Goal: Share content

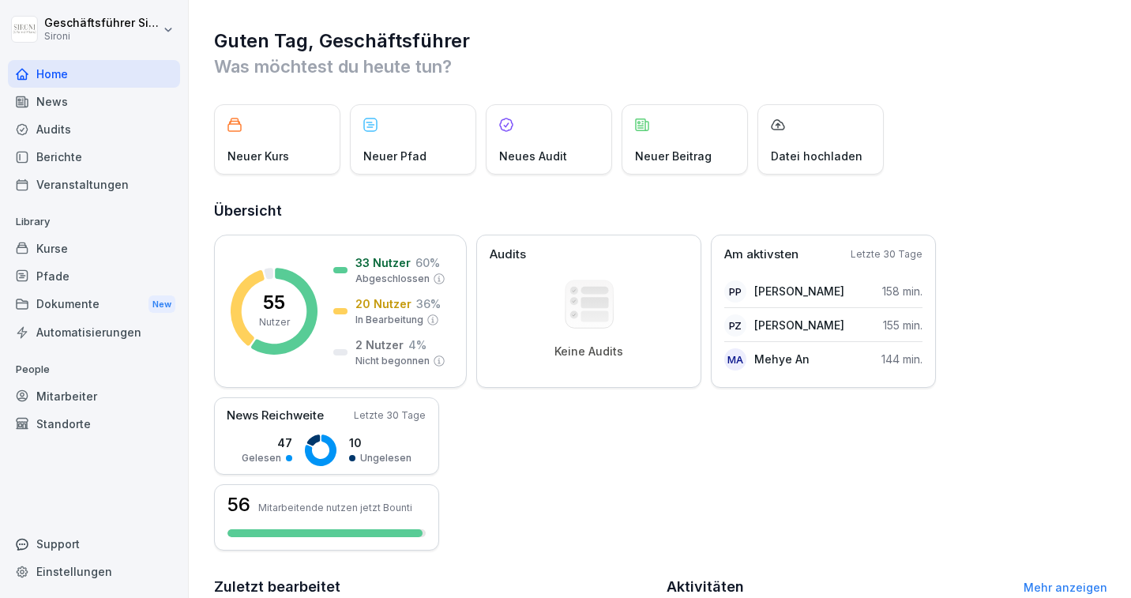
click at [51, 242] on div "Kurse" at bounding box center [94, 249] width 172 height 28
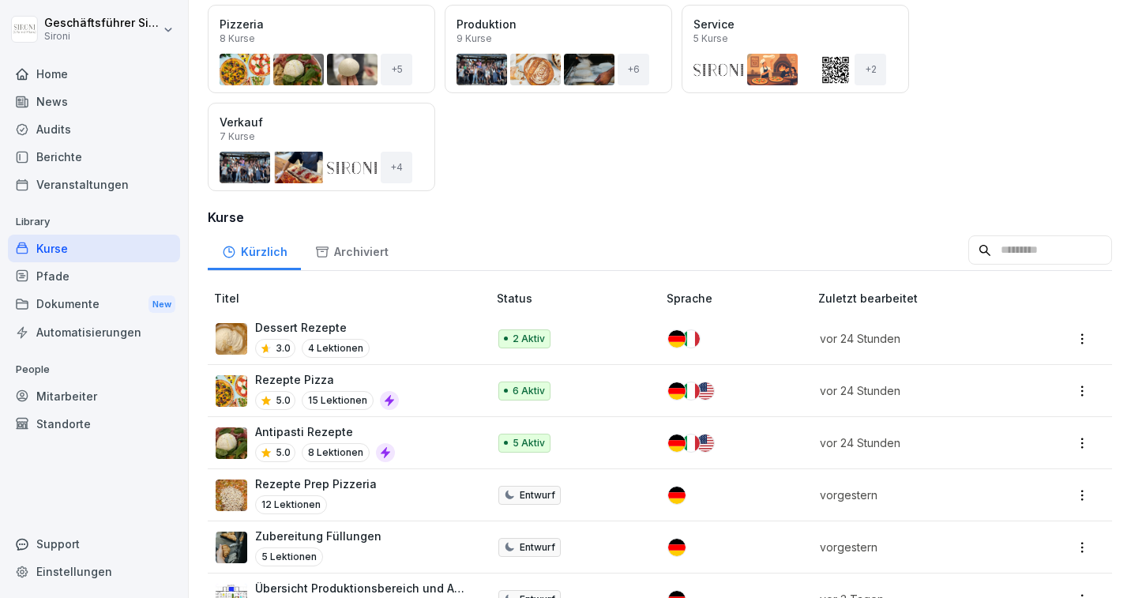
scroll to position [314, 0]
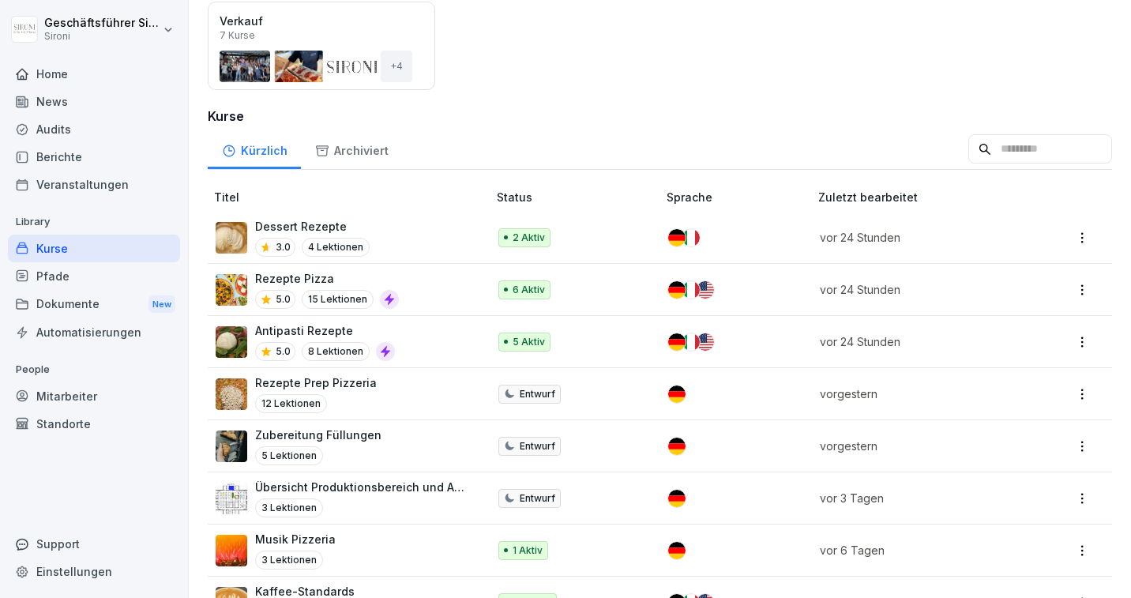
click at [451, 293] on div "Rezepte Pizza 5.0 15 Lektionen" at bounding box center [344, 289] width 256 height 39
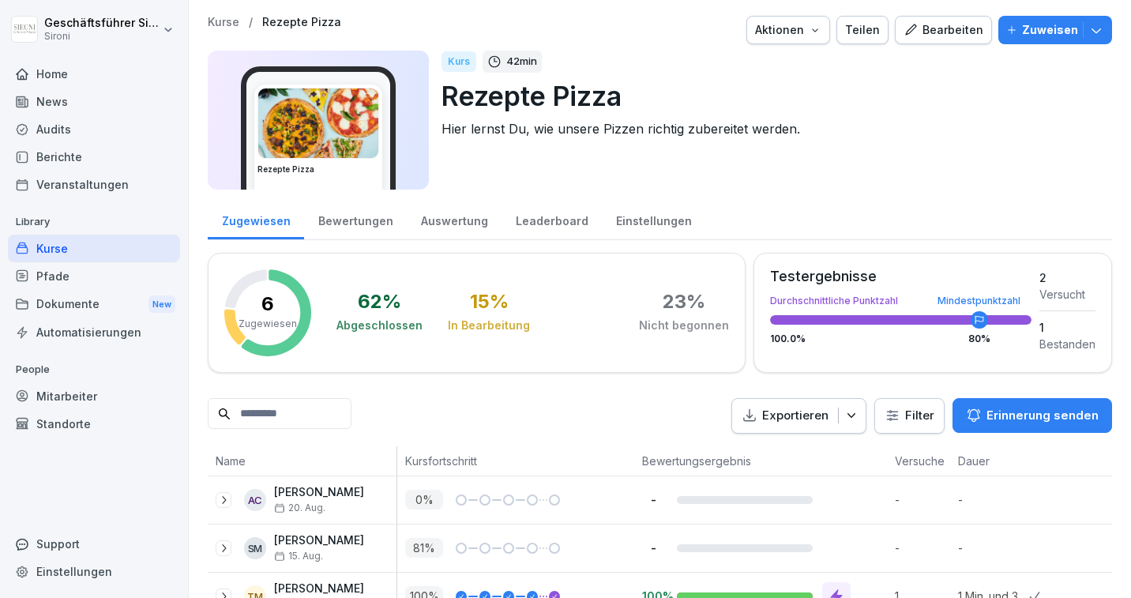
click at [868, 32] on div "Teilen" at bounding box center [862, 29] width 35 height 17
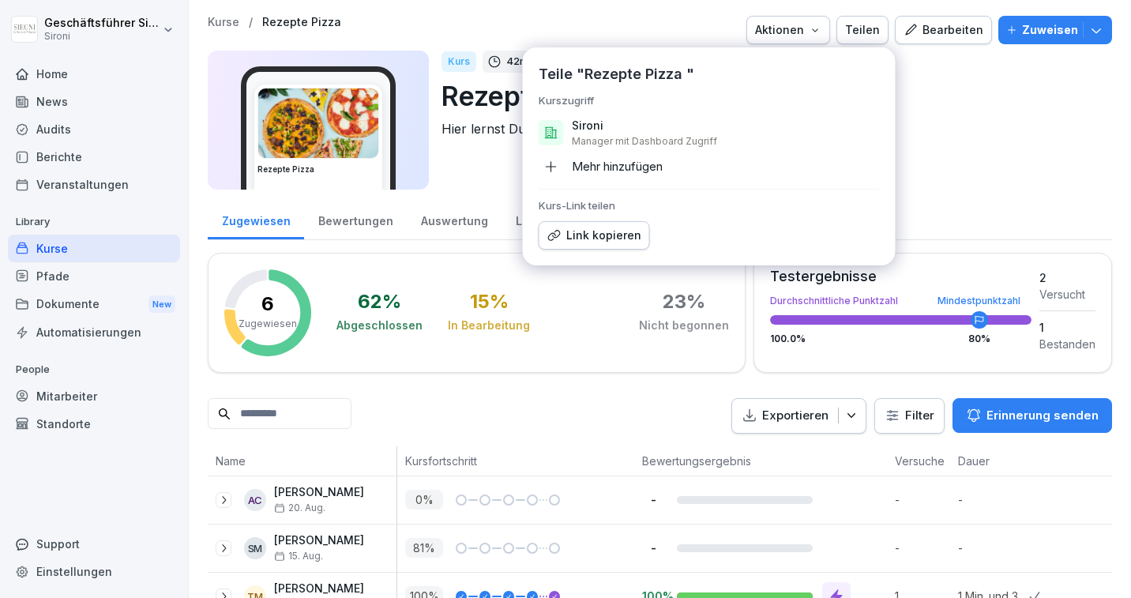
click at [599, 133] on div "Sironi Manager mit Dashboard Zugriff" at bounding box center [726, 133] width 308 height 30
click at [546, 129] on icon at bounding box center [551, 132] width 12 height 11
click at [587, 133] on div "Sironi Manager mit Dashboard Zugriff" at bounding box center [726, 133] width 308 height 30
click at [550, 169] on icon "button" at bounding box center [551, 166] width 11 height 11
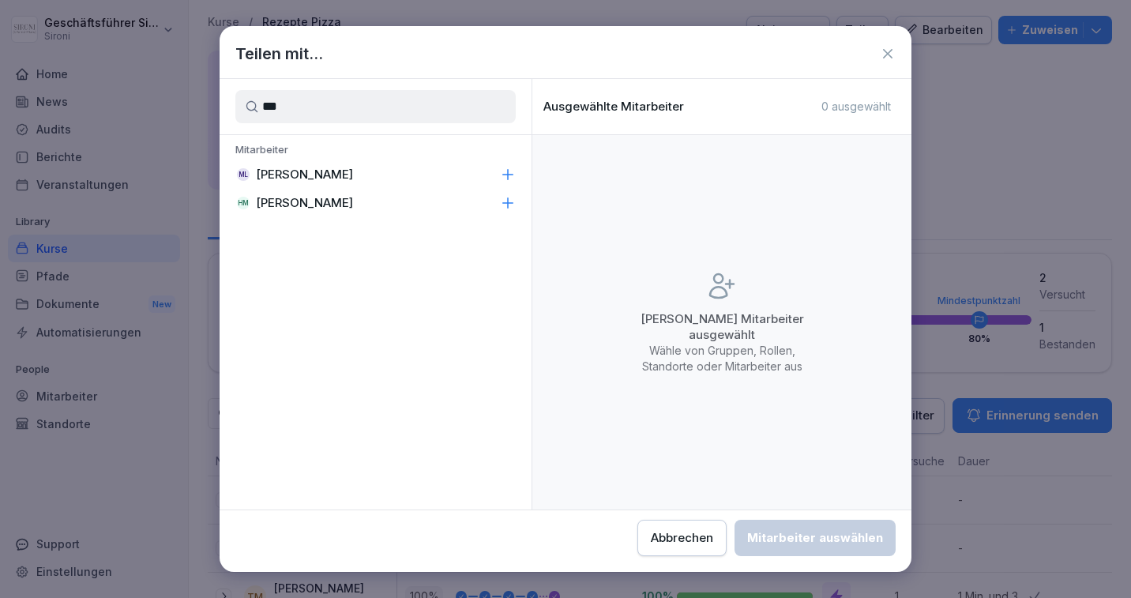
type input "***"
click at [336, 171] on div "ML [PERSON_NAME]" at bounding box center [376, 174] width 312 height 28
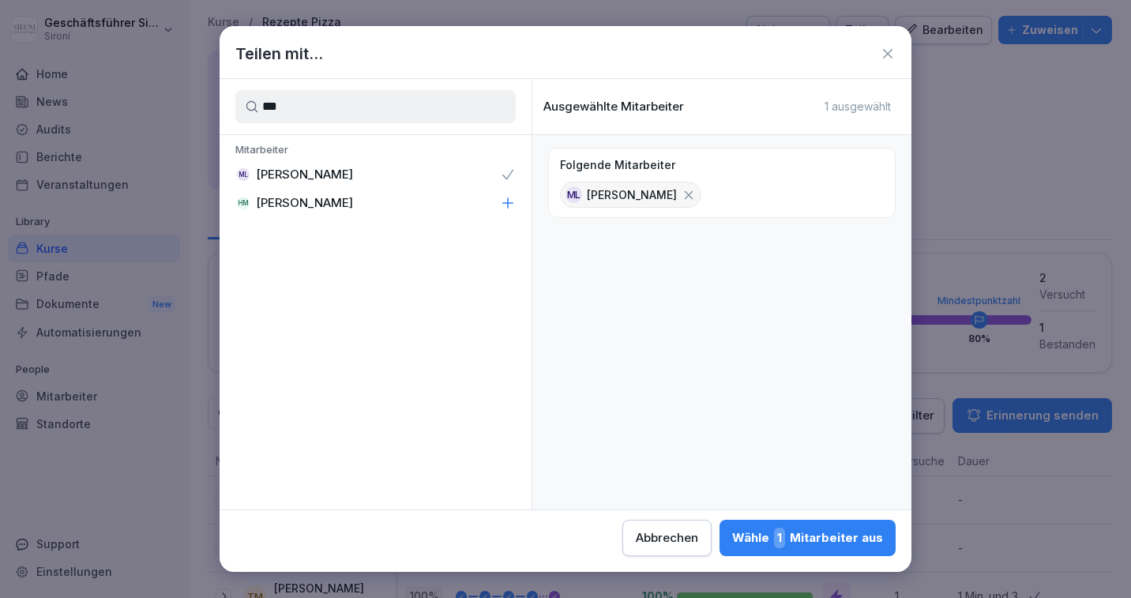
click at [888, 65] on div "Teilen mit..." at bounding box center [566, 54] width 692 height 24
click at [884, 47] on icon at bounding box center [888, 54] width 16 height 16
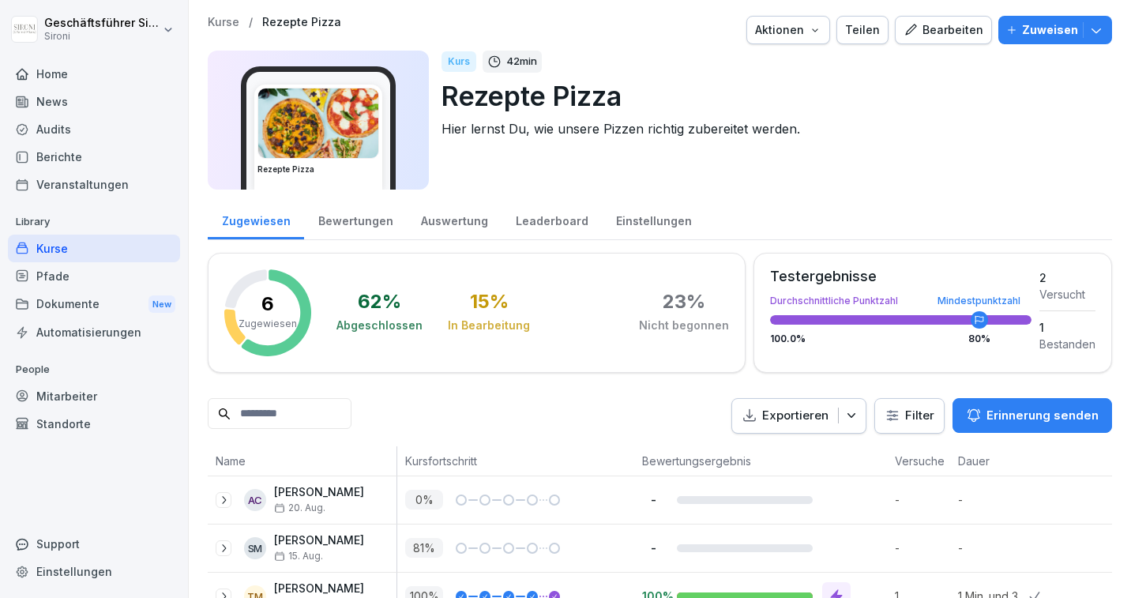
click at [39, 79] on div "Home" at bounding box center [94, 74] width 172 height 28
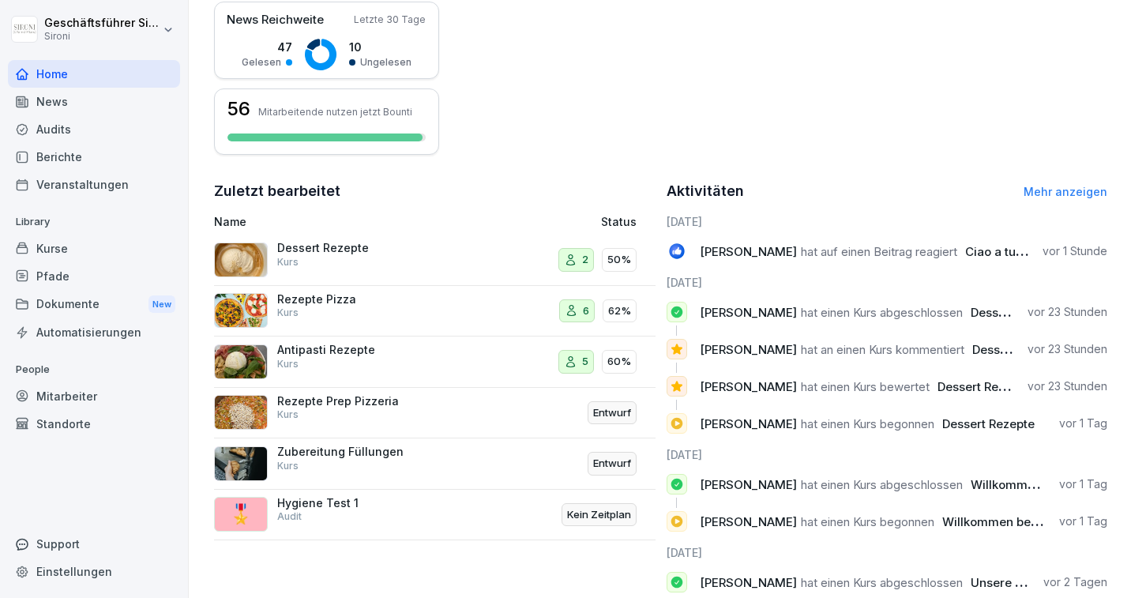
scroll to position [431, 0]
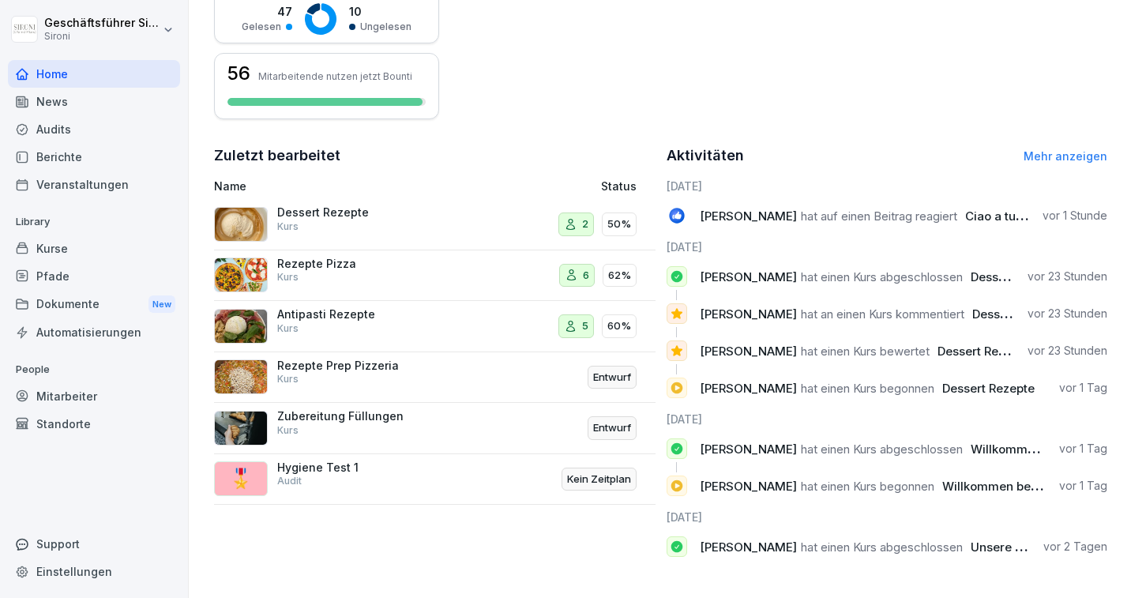
click at [75, 419] on div "Standorte" at bounding box center [94, 424] width 172 height 28
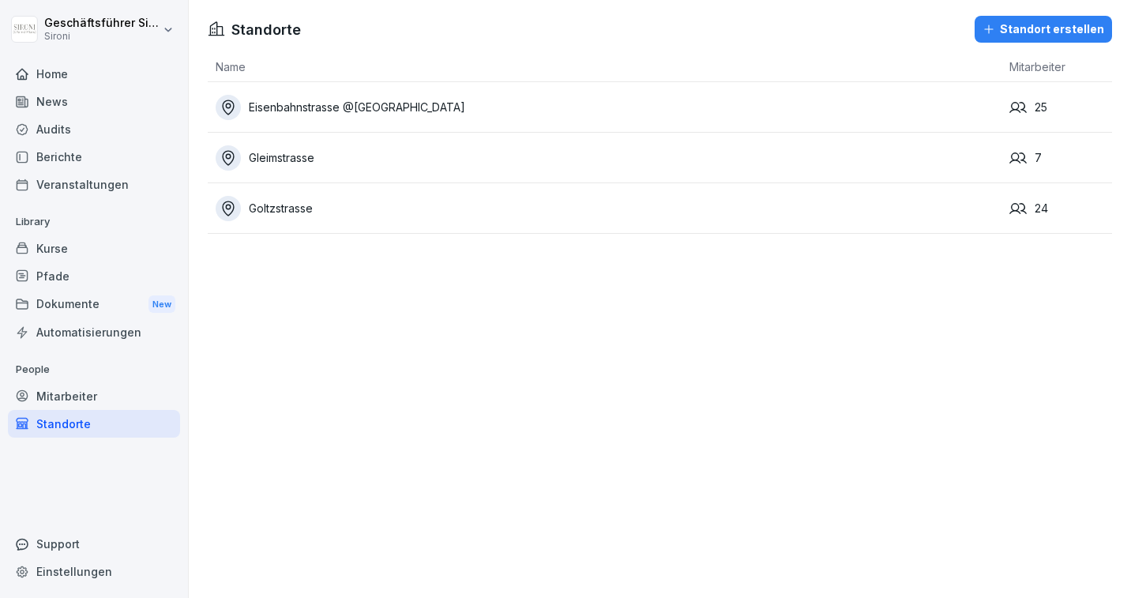
click at [47, 62] on div "Home" at bounding box center [94, 74] width 172 height 28
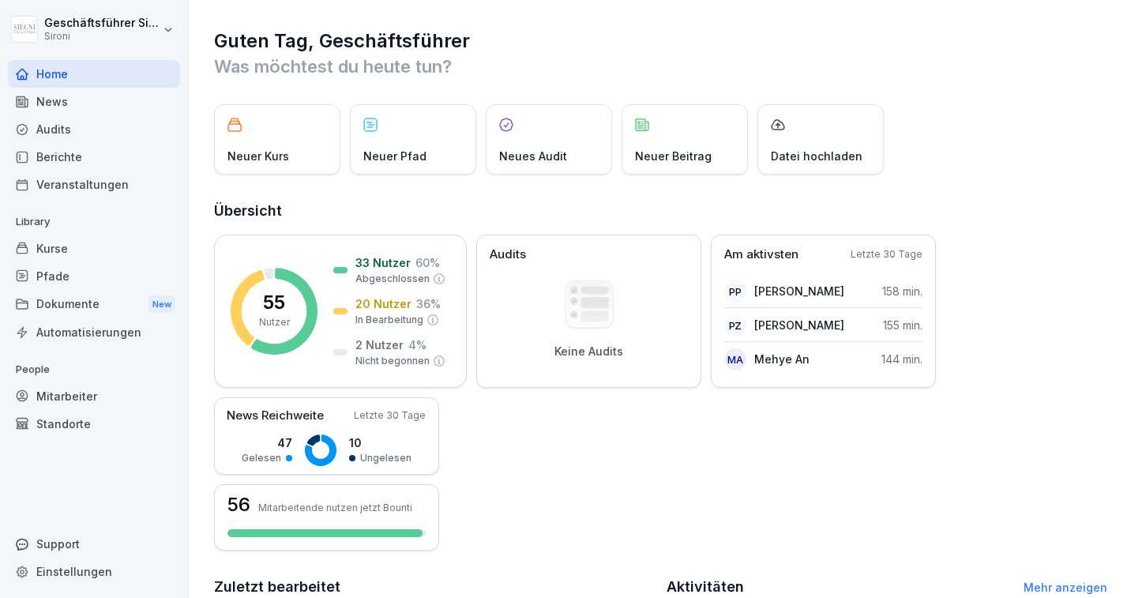
click at [65, 101] on div "News" at bounding box center [94, 102] width 172 height 28
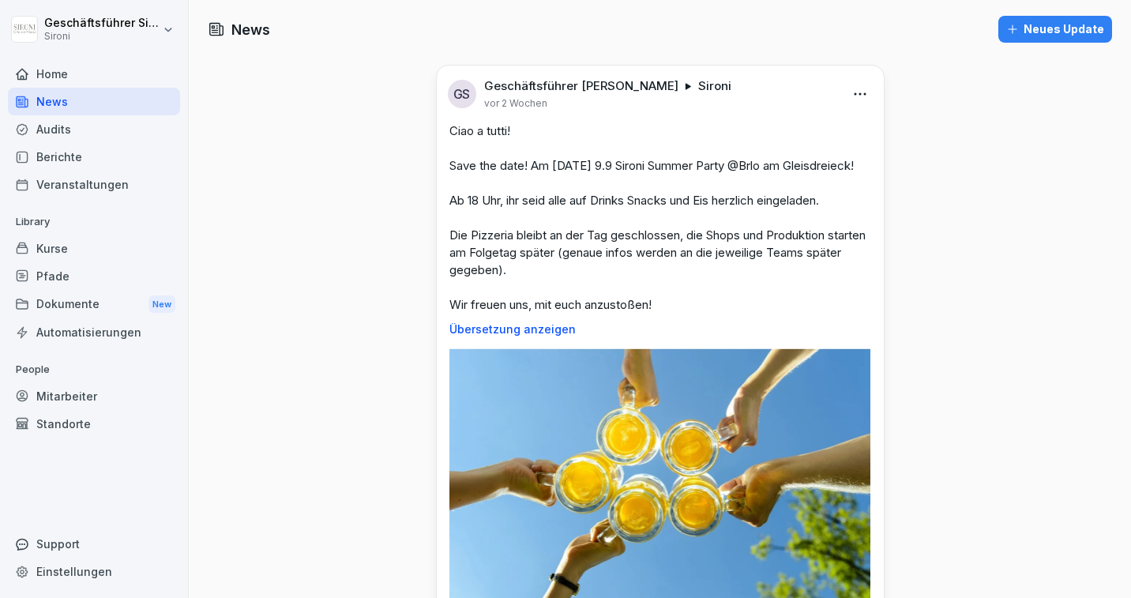
scroll to position [255, 0]
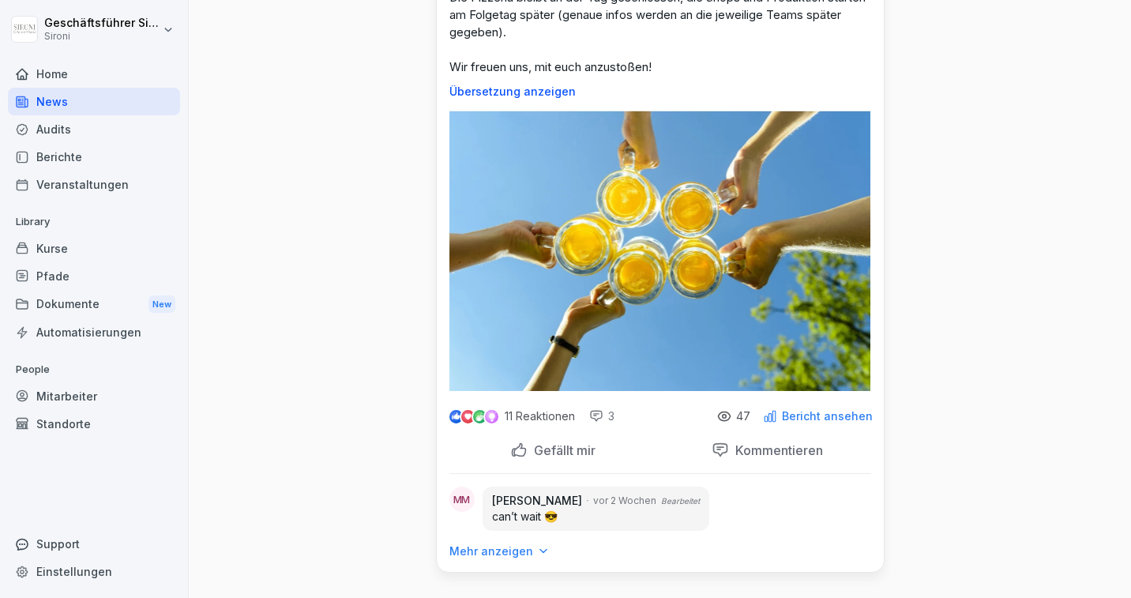
click at [854, 421] on p "Bericht ansehen" at bounding box center [827, 416] width 91 height 13
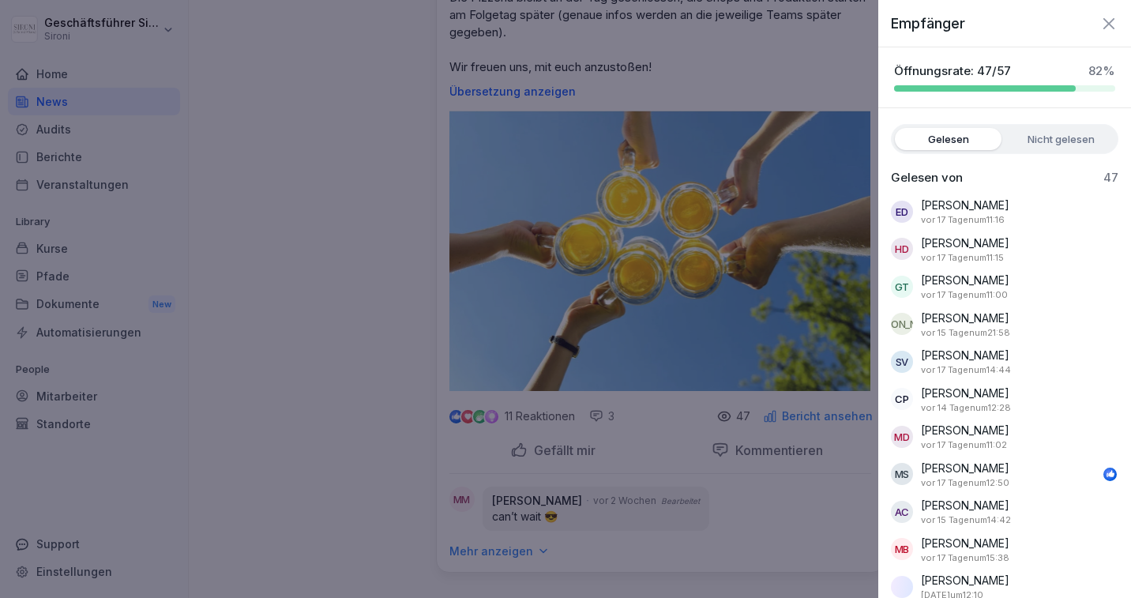
click at [1057, 137] on label "Nicht gelesen" at bounding box center [1061, 139] width 107 height 22
